Goal: Task Accomplishment & Management: Manage account settings

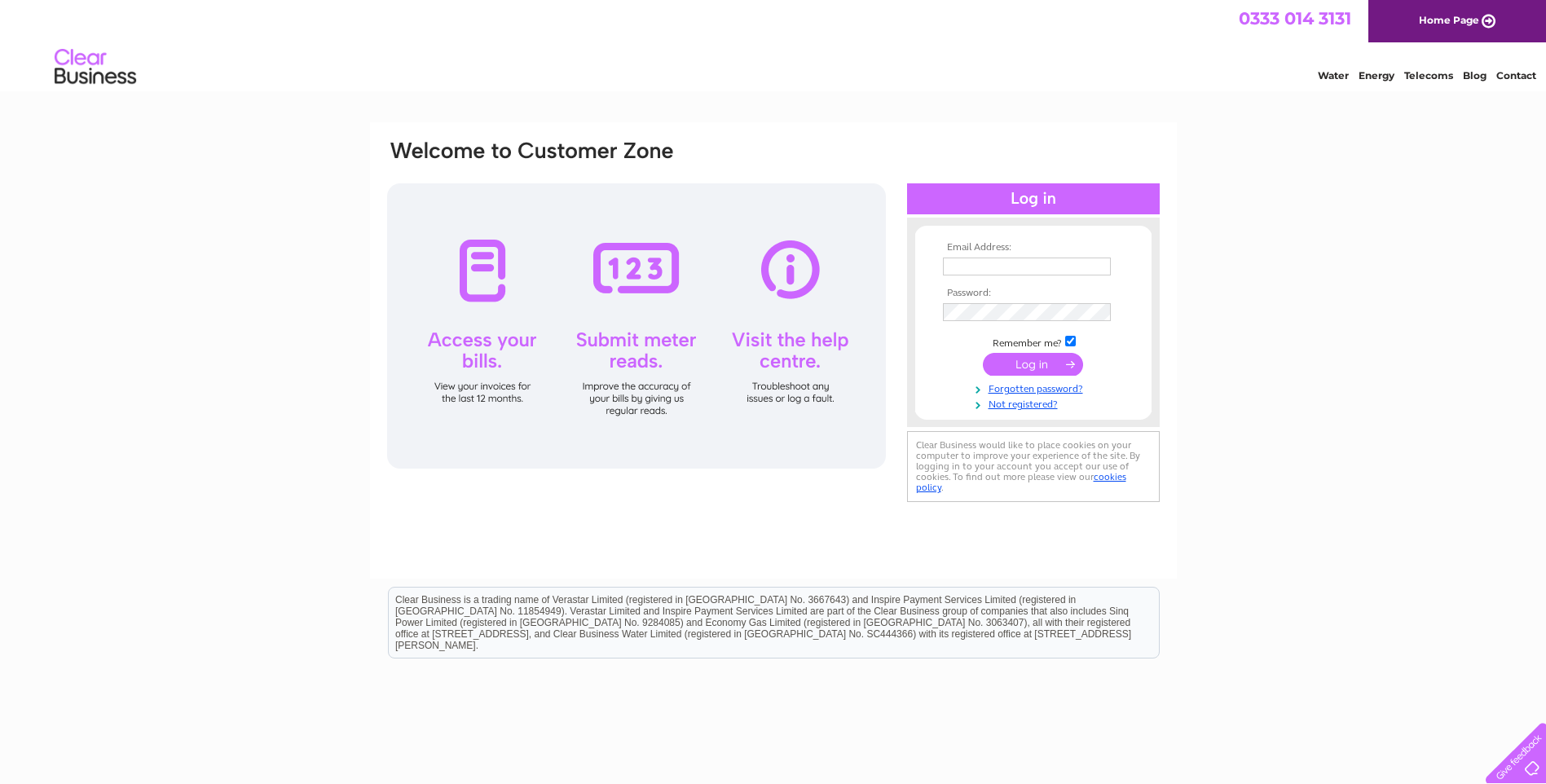
type input "darren@spectrumservicesolutions.com"
click at [1035, 361] on input "submit" at bounding box center [1033, 364] width 101 height 23
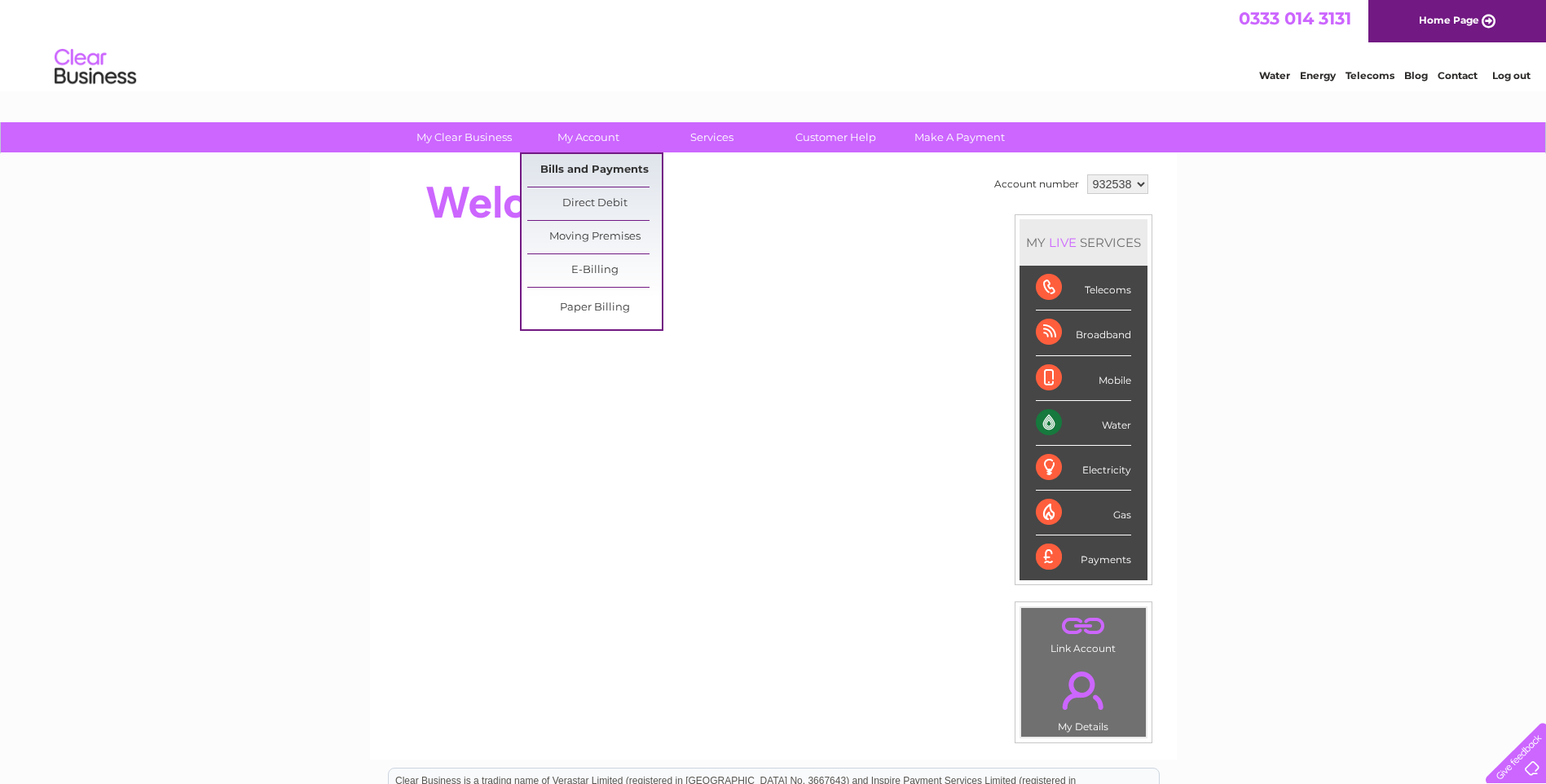
click at [586, 170] on link "Bills and Payments" at bounding box center [595, 170] width 135 height 32
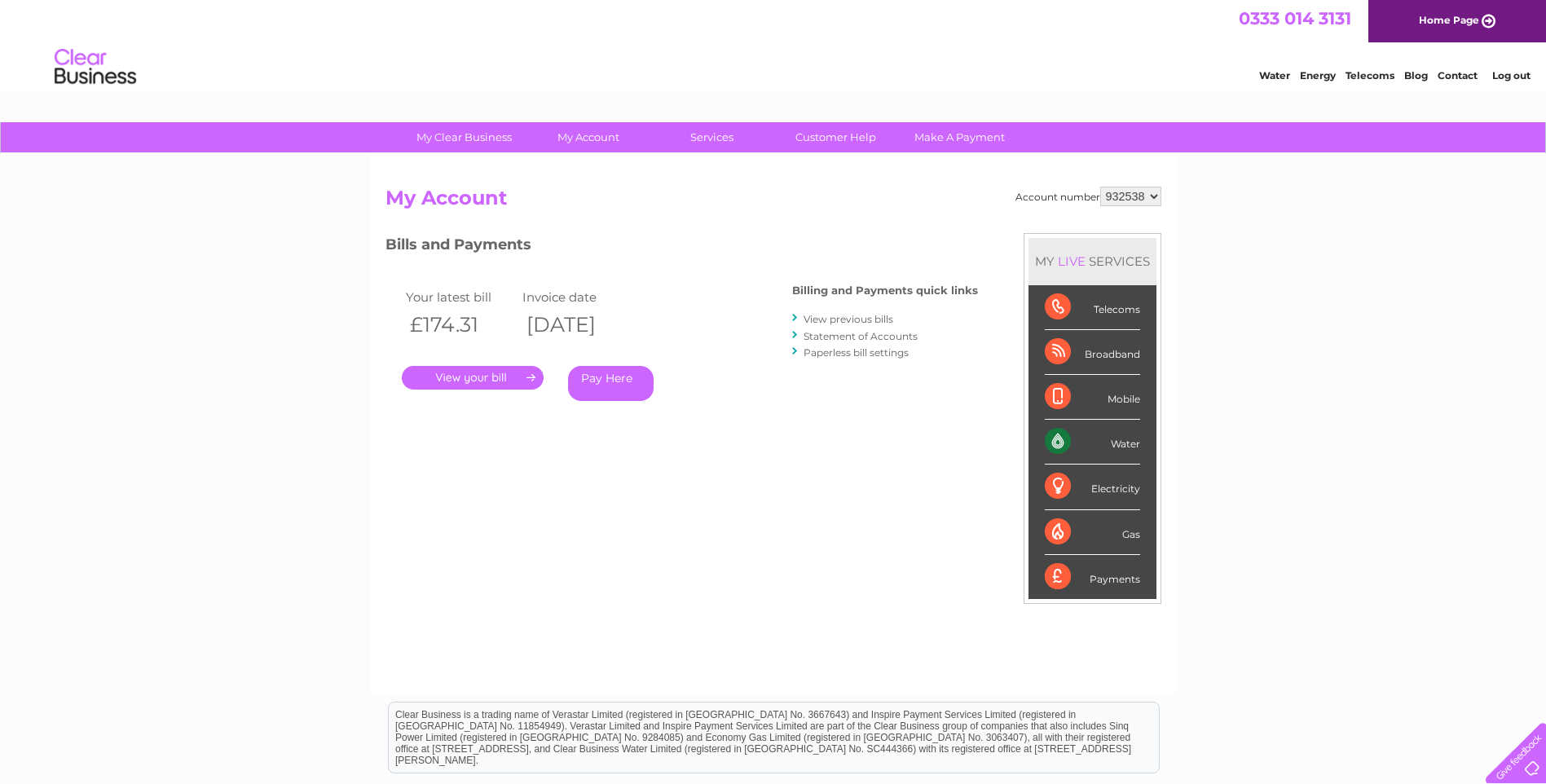
click at [474, 375] on link "." at bounding box center [473, 378] width 142 height 24
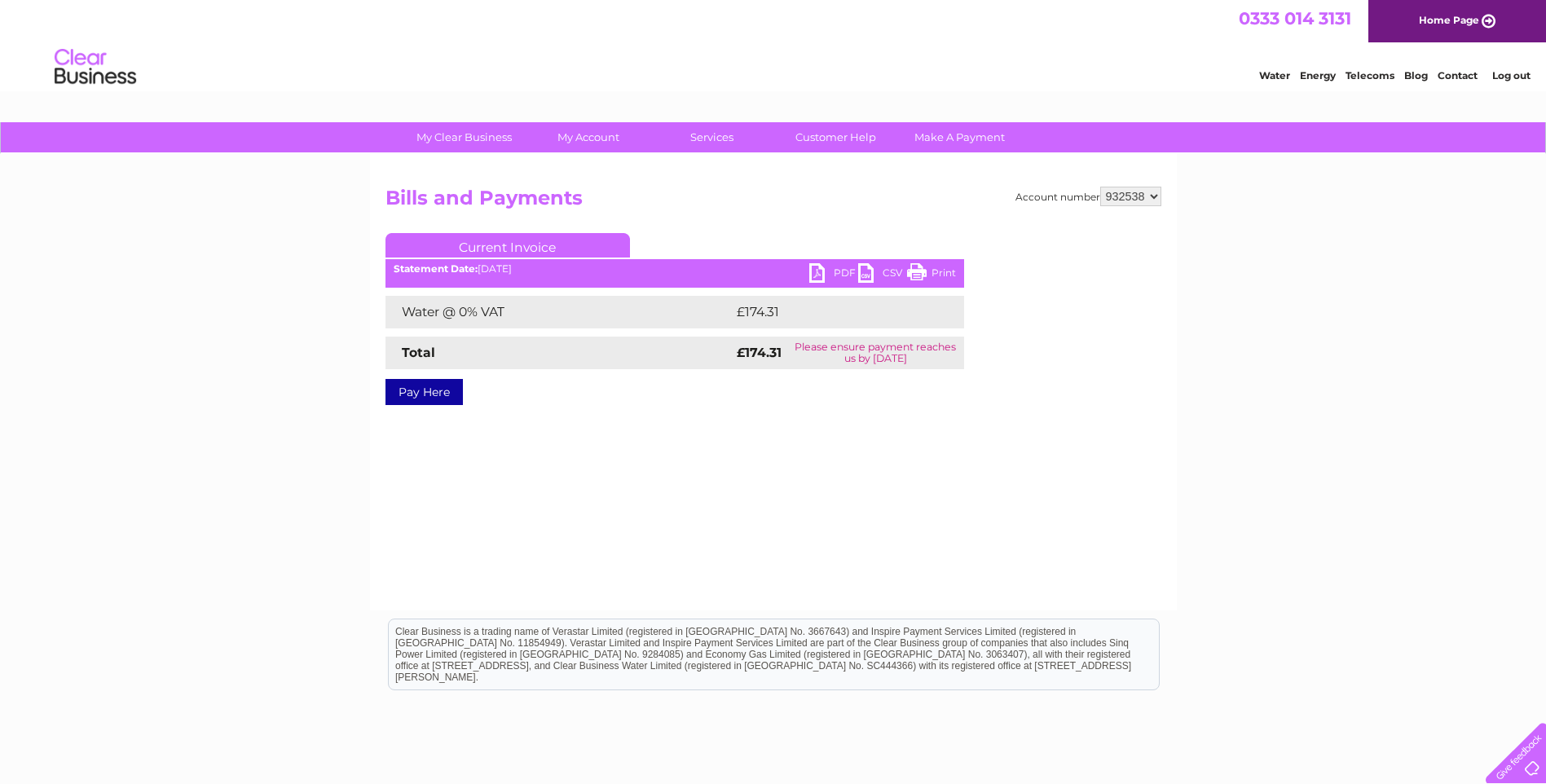
click at [821, 272] on link "PDF" at bounding box center [833, 275] width 49 height 24
